Goal: Transaction & Acquisition: Obtain resource

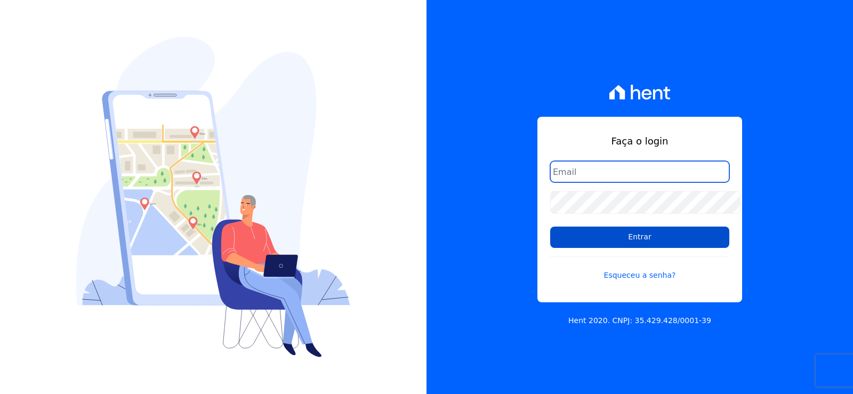
type input "[EMAIL_ADDRESS][DOMAIN_NAME]"
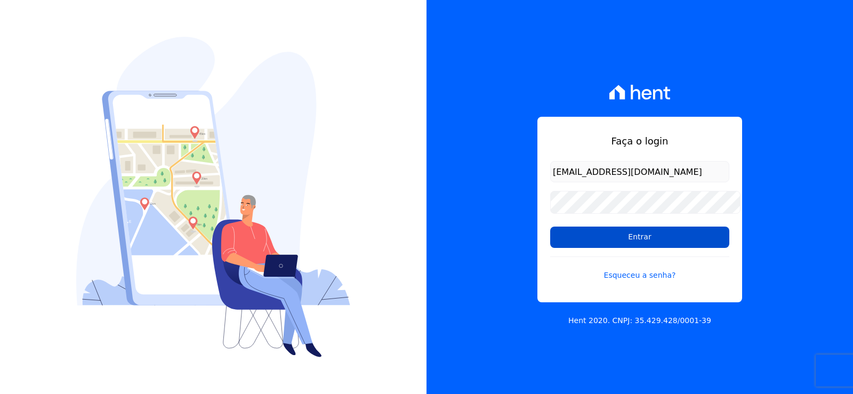
click at [629, 230] on input "Entrar" at bounding box center [639, 236] width 179 height 21
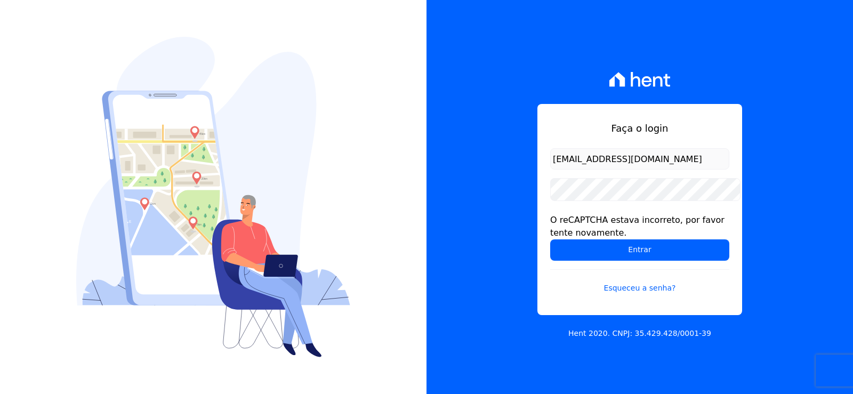
click at [545, 142] on div "Faça o login cabralempreendimentoscomercial@gmail.com O reCAPTCHA estava incorr…" at bounding box center [639, 209] width 205 height 211
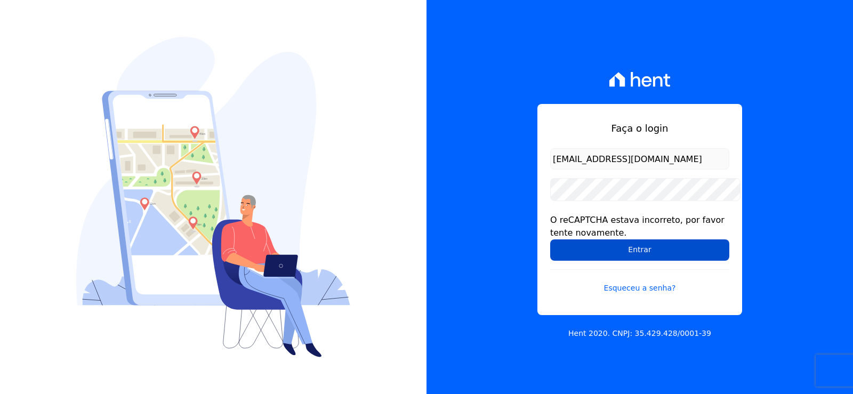
click at [603, 247] on input "Entrar" at bounding box center [639, 249] width 179 height 21
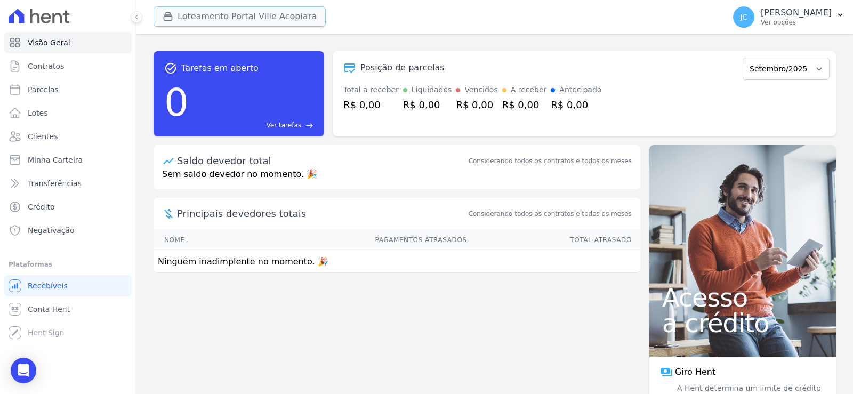
click at [254, 21] on button "Loteamento Portal Ville Acopiara" at bounding box center [239, 16] width 172 height 20
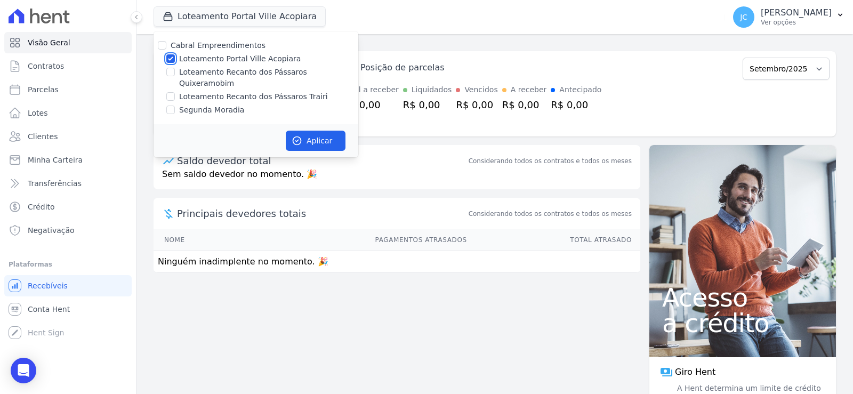
click at [175, 63] on input "Loteamento Portal Ville Acopiara" at bounding box center [170, 58] width 9 height 9
checkbox input "false"
click at [175, 92] on input "Loteamento Recanto dos Pássaros Trairi" at bounding box center [170, 96] width 9 height 9
checkbox input "true"
click at [345, 143] on button "Aplicar" at bounding box center [316, 141] width 60 height 20
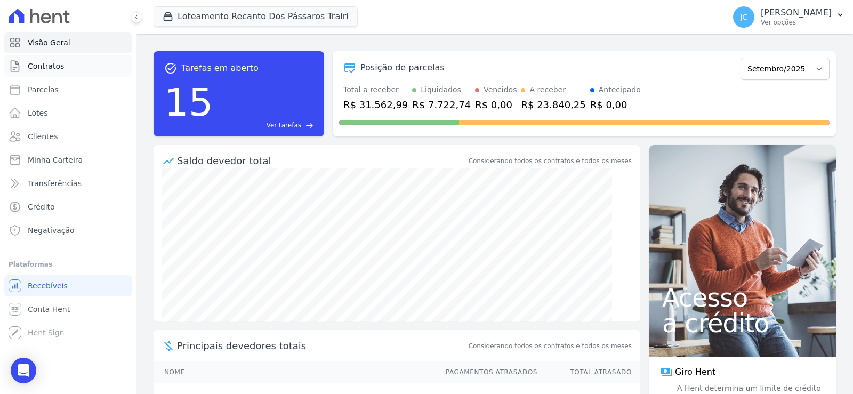
click at [46, 67] on span "Contratos" at bounding box center [46, 66] width 36 height 11
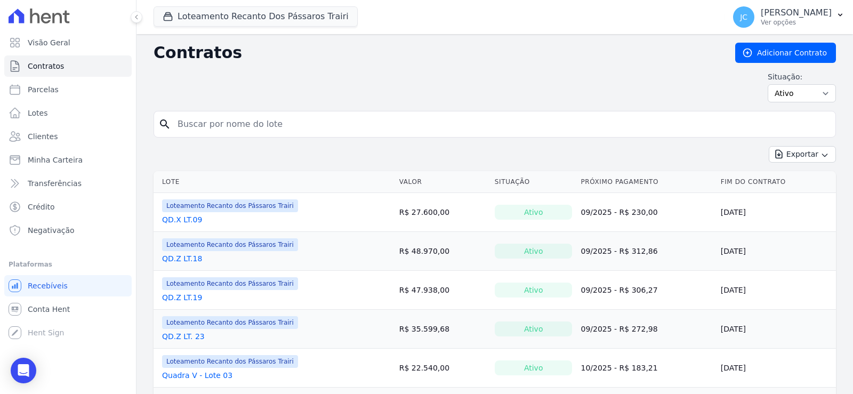
click at [288, 135] on input "search" at bounding box center [501, 124] width 660 height 21
type input "04"
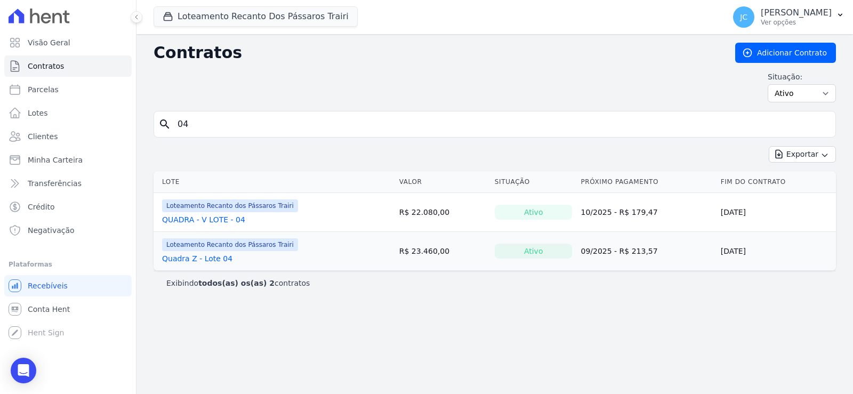
click at [213, 264] on link "Quadra Z - Lote 04" at bounding box center [197, 258] width 70 height 11
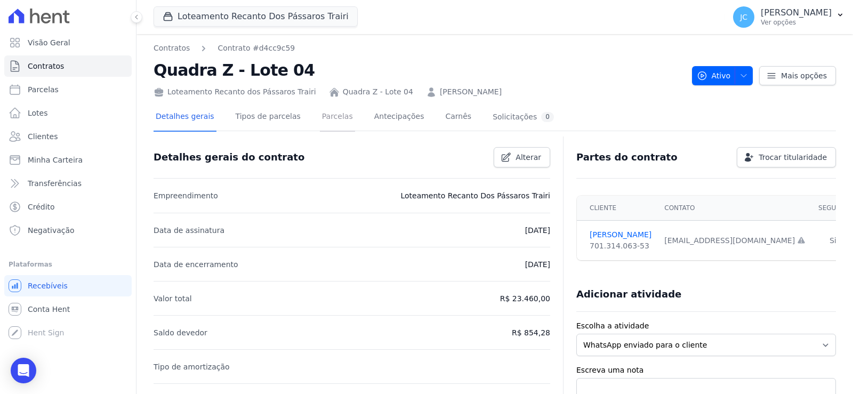
click at [337, 128] on link "Parcelas" at bounding box center [337, 117] width 35 height 28
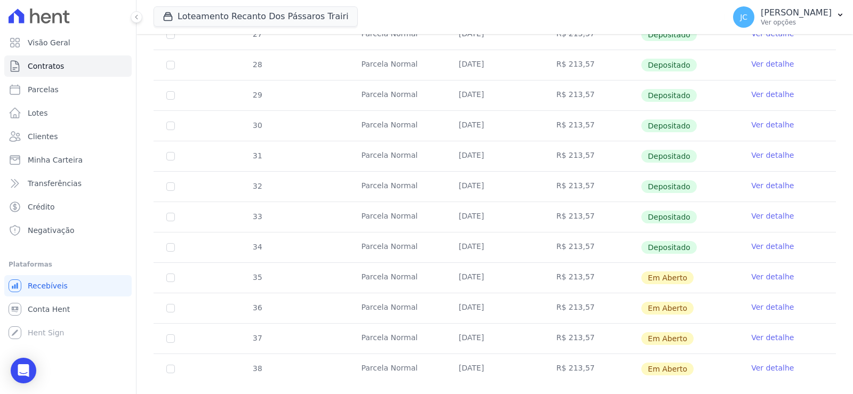
scroll to position [345, 0]
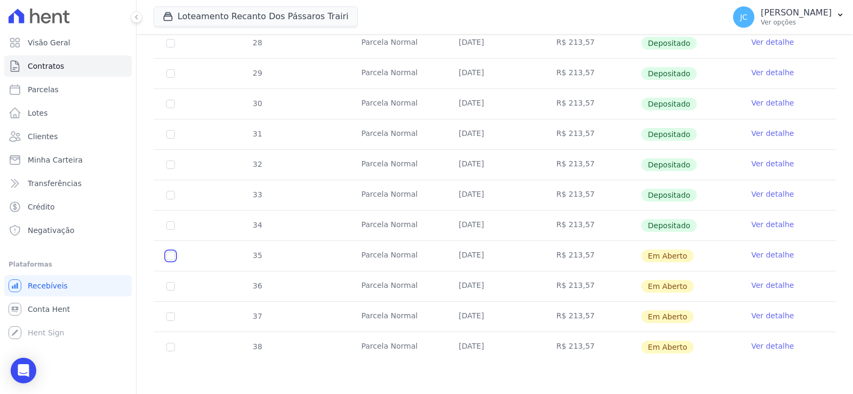
click at [175, 252] on input "checkbox" at bounding box center [170, 256] width 9 height 9
checkbox input "true"
click at [175, 282] on input "checkbox" at bounding box center [170, 286] width 9 height 9
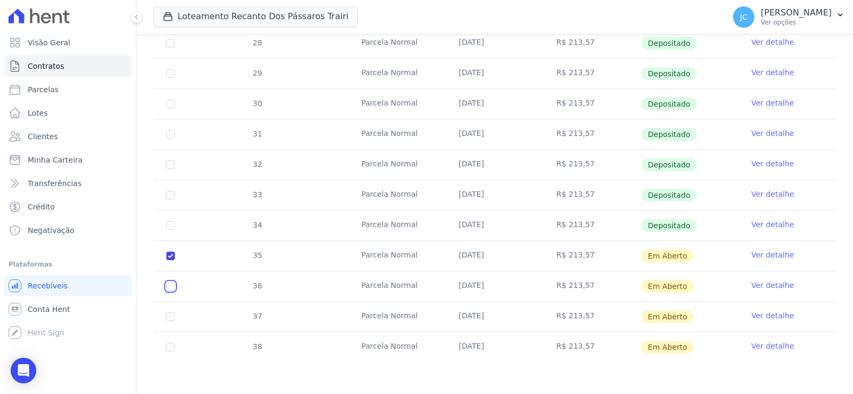
checkbox input "true"
click at [175, 313] on input "checkbox" at bounding box center [170, 316] width 9 height 9
checkbox input "true"
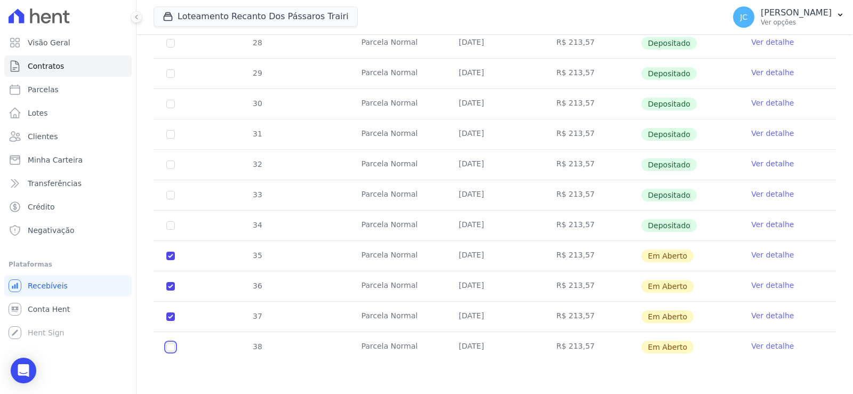
click at [175, 345] on input "checkbox" at bounding box center [170, 347] width 9 height 9
checkbox input "true"
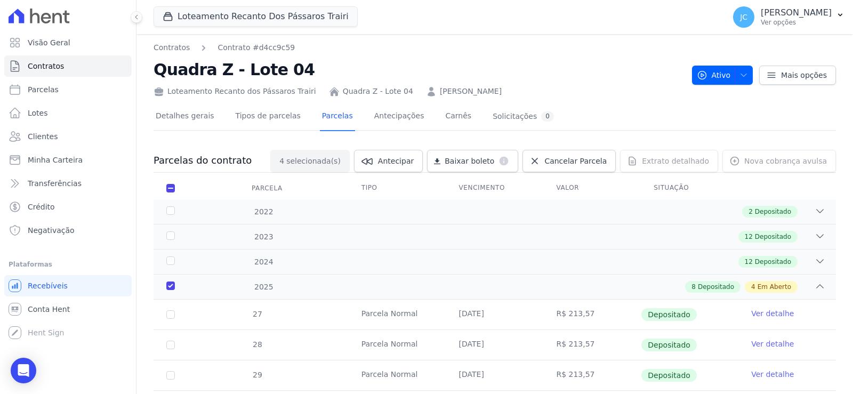
scroll to position [0, 0]
click at [465, 167] on span "Baixar boleto" at bounding box center [469, 161] width 50 height 11
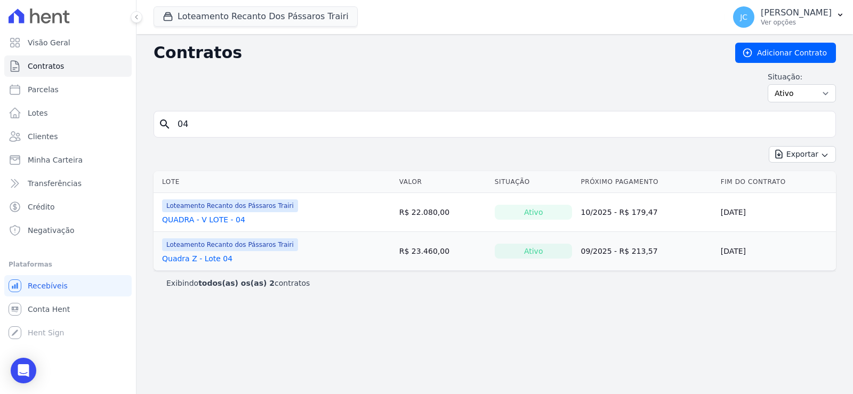
click at [206, 135] on input "04" at bounding box center [501, 124] width 660 height 21
type input "05"
click at [218, 264] on link "Quadra Z - Lote 05" at bounding box center [197, 258] width 70 height 11
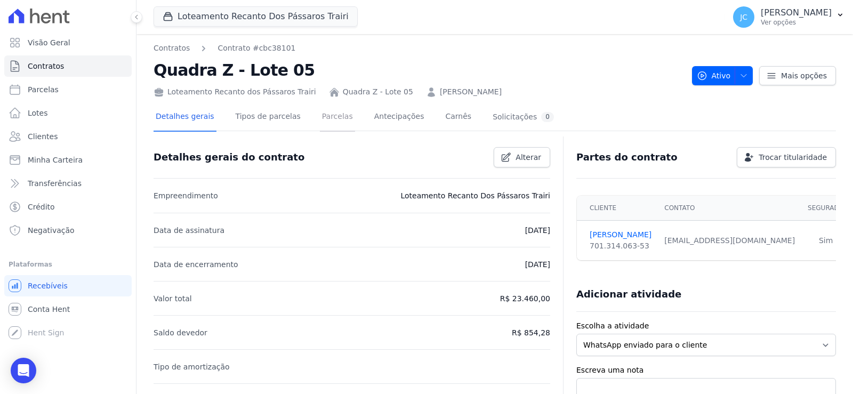
click at [350, 127] on link "Parcelas" at bounding box center [337, 117] width 35 height 28
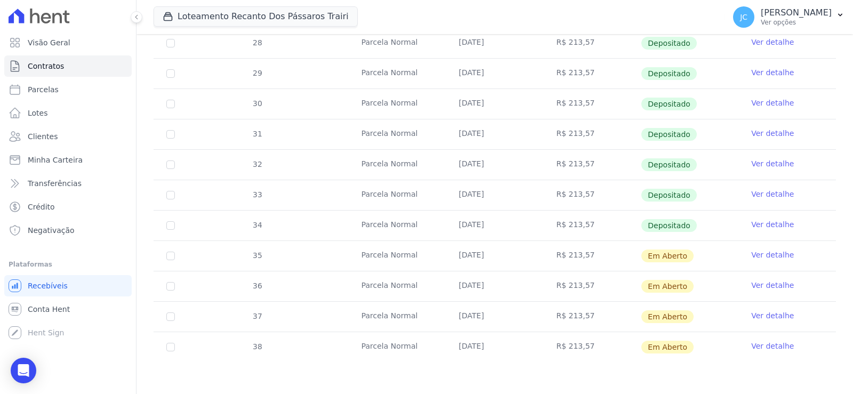
scroll to position [345, 0]
click at [175, 252] on input "checkbox" at bounding box center [170, 256] width 9 height 9
checkbox input "true"
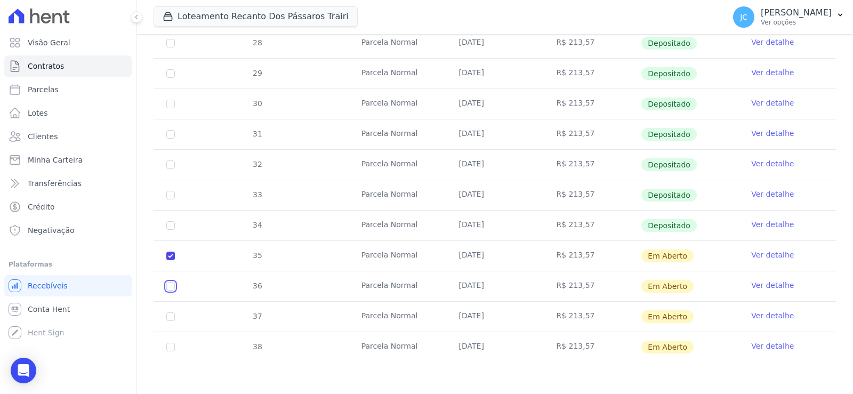
click at [175, 282] on input "checkbox" at bounding box center [170, 286] width 9 height 9
checkbox input "true"
click at [180, 305] on td "37" at bounding box center [170, 317] width 34 height 30
click at [175, 314] on input "checkbox" at bounding box center [170, 316] width 9 height 9
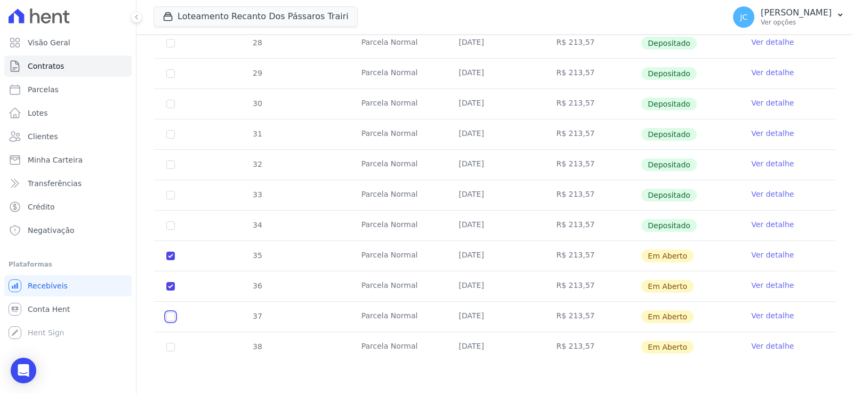
checkbox input "true"
click at [175, 344] on input "checkbox" at bounding box center [170, 347] width 9 height 9
checkbox input "true"
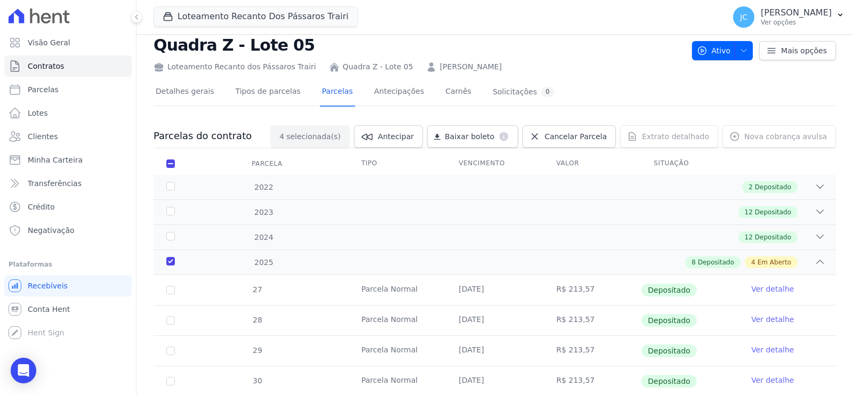
scroll to position [0, 0]
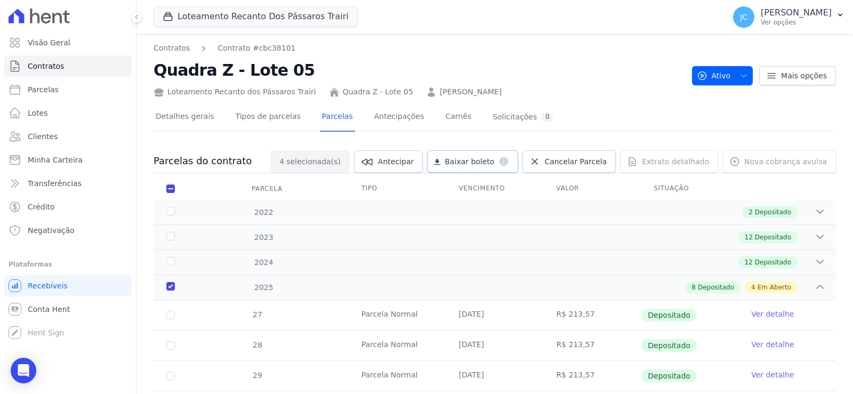
click at [457, 164] on link "Baixar boleto default" at bounding box center [472, 161] width 91 height 22
